Goal: Information Seeking & Learning: Learn about a topic

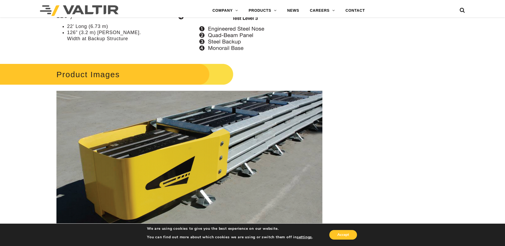
scroll to position [760, 0]
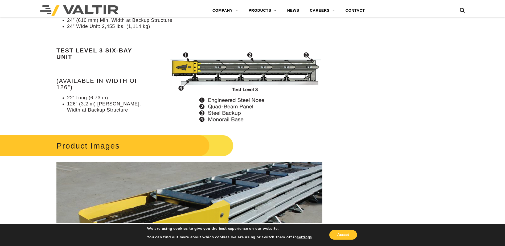
click at [79, 9] on img at bounding box center [79, 10] width 78 height 11
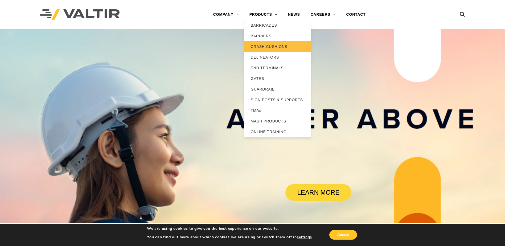
click at [264, 47] on link "CRASH CUSHIONS" at bounding box center [277, 46] width 67 height 11
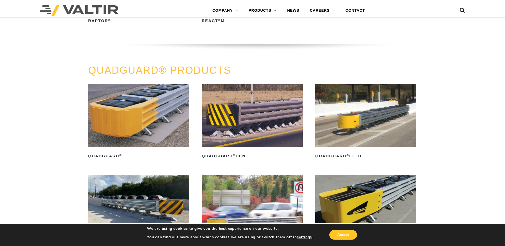
scroll to position [319, 0]
click at [125, 104] on img at bounding box center [138, 115] width 101 height 63
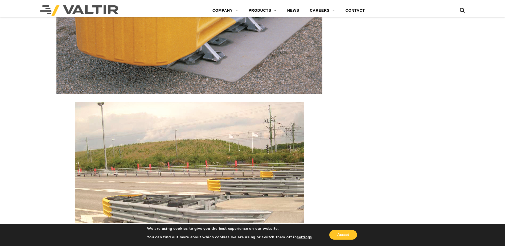
scroll to position [931, 0]
